Goal: Information Seeking & Learning: Learn about a topic

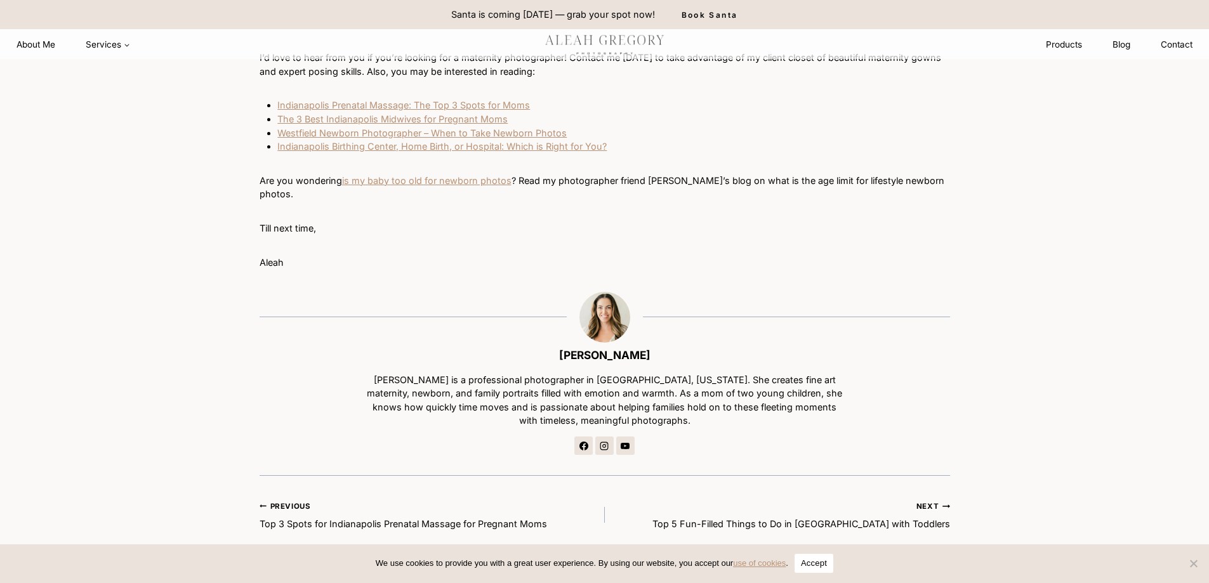
scroll to position [4568, 0]
click at [379, 137] on link "Westfield Newborn Photographer – When to Take Newborn Photos" at bounding box center [421, 135] width 289 height 11
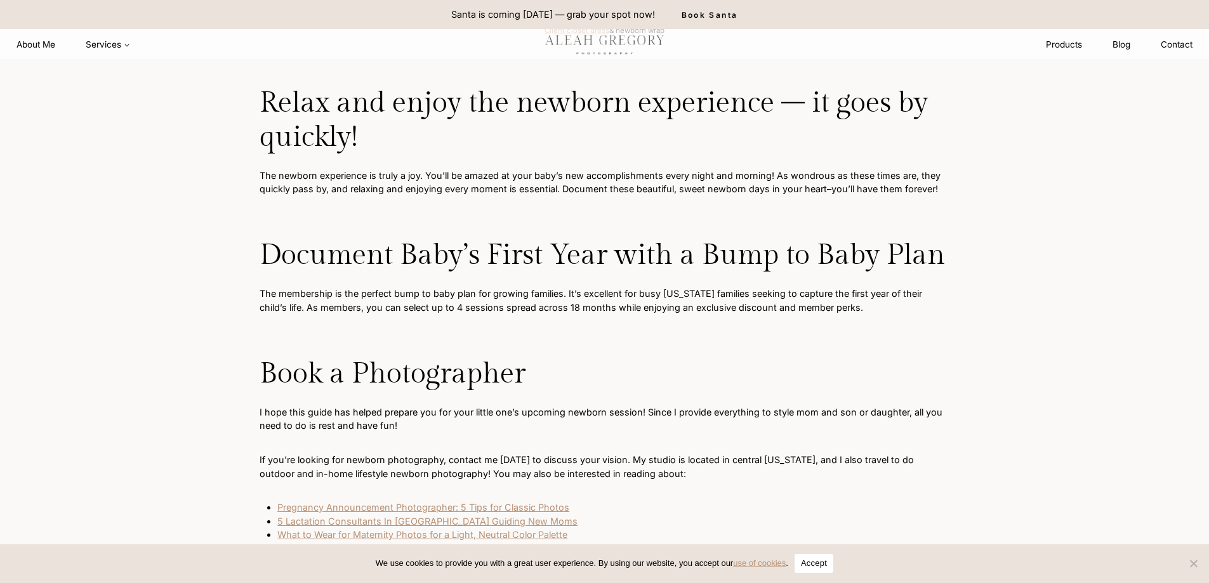
scroll to position [3045, 0]
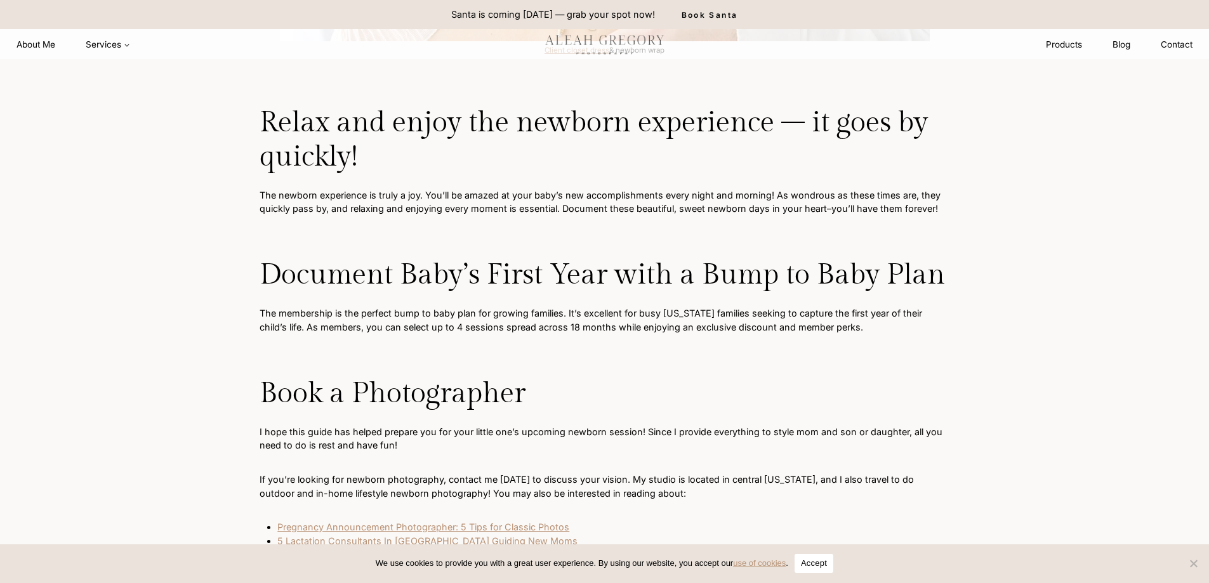
click at [476, 320] on p "The membership is the perfect bump to baby plan for growing families. It’s exce…" at bounding box center [604, 319] width 690 height 27
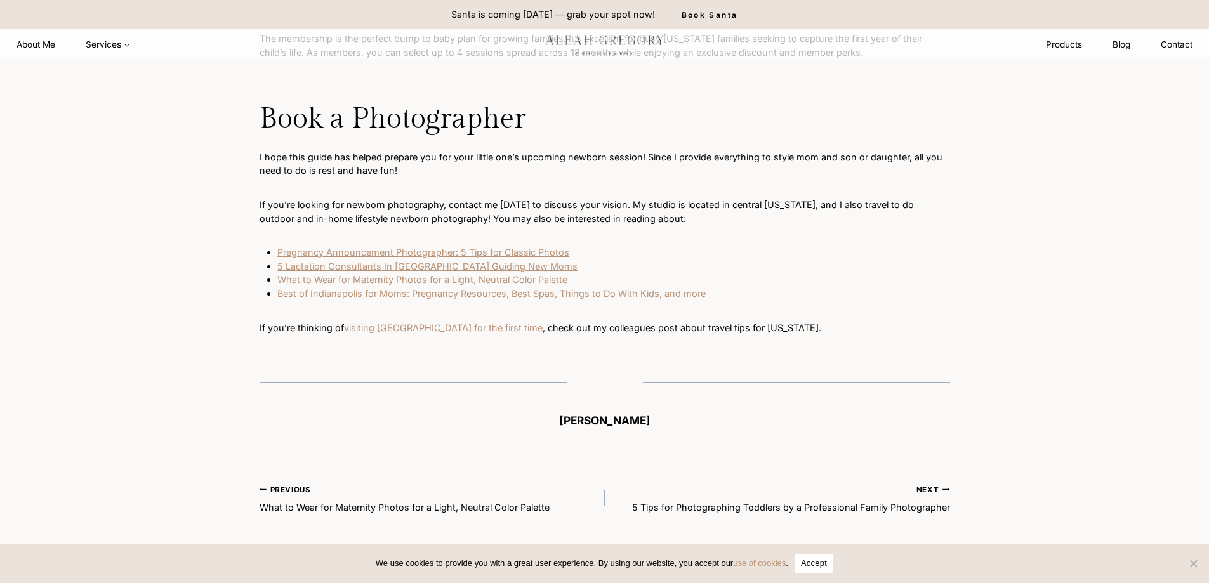
scroll to position [3299, 0]
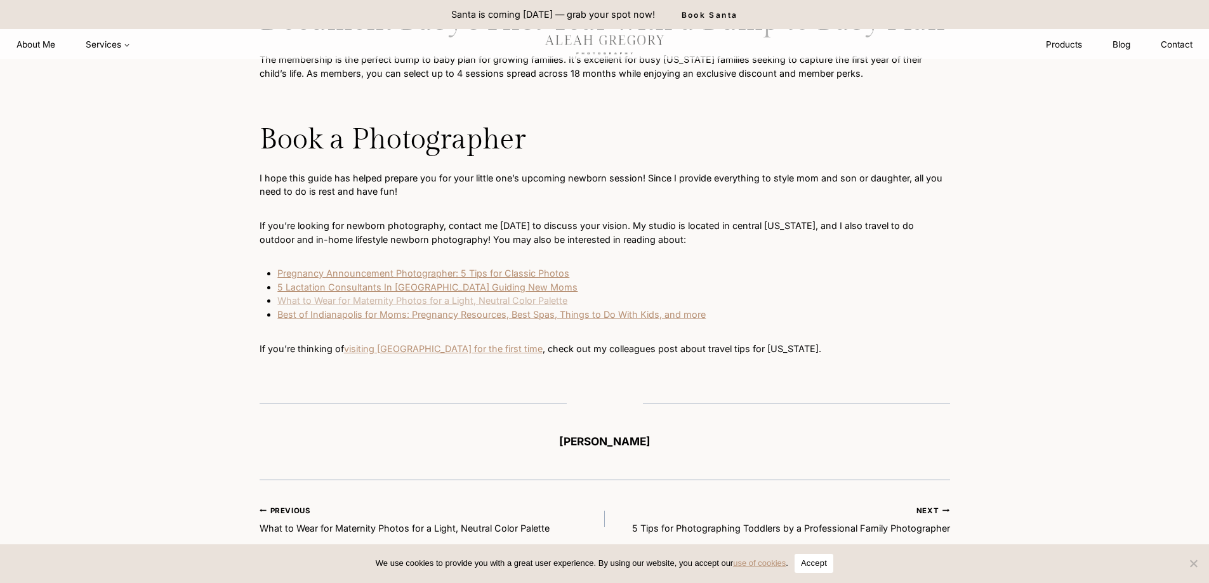
click at [487, 303] on link "What to Wear for Maternity Photos for a Light, Neutral Color Palette" at bounding box center [422, 300] width 290 height 11
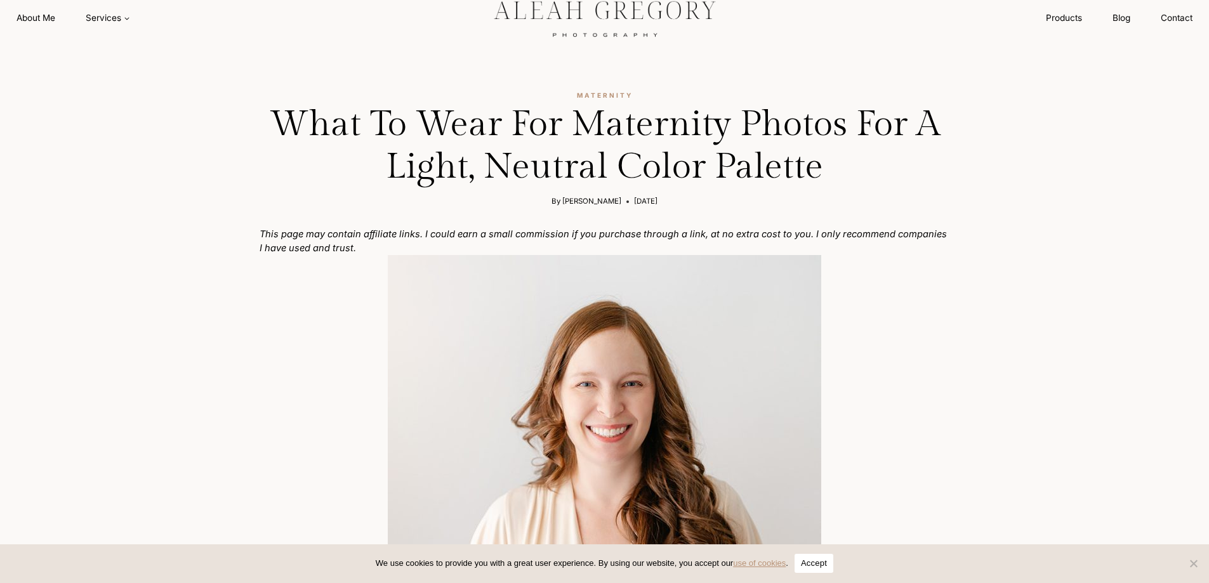
scroll to position [63, 0]
